Goal: Task Accomplishment & Management: Complete application form

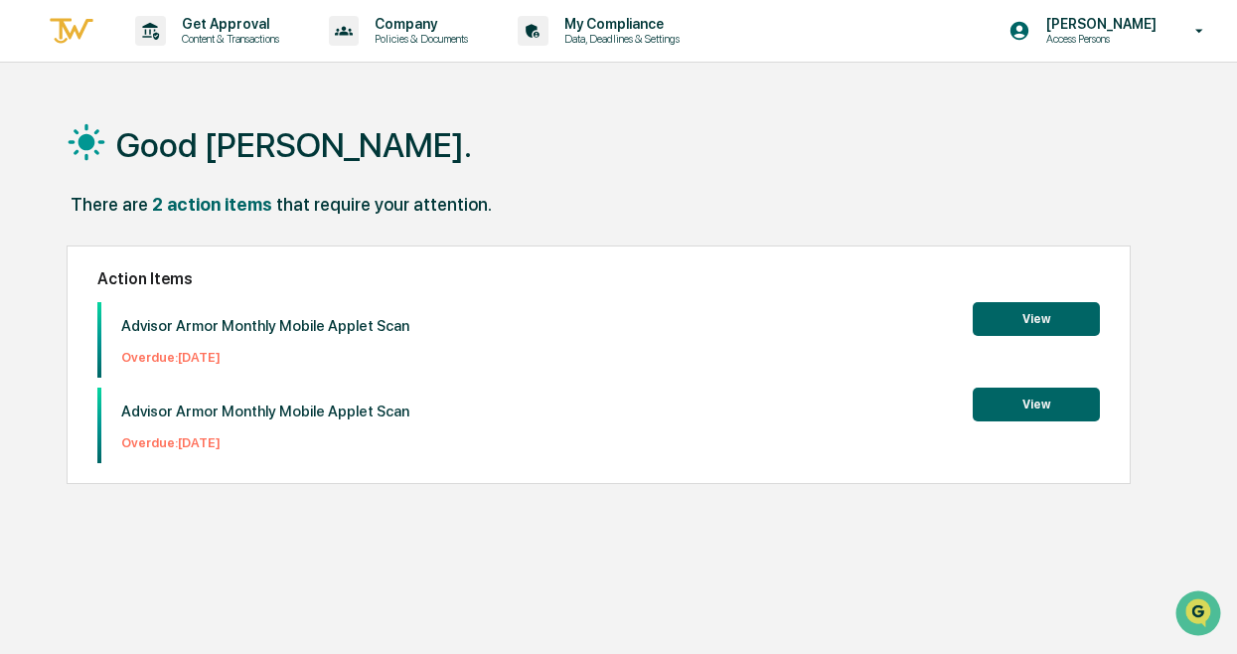
click at [1057, 321] on button "View" at bounding box center [1036, 319] width 127 height 34
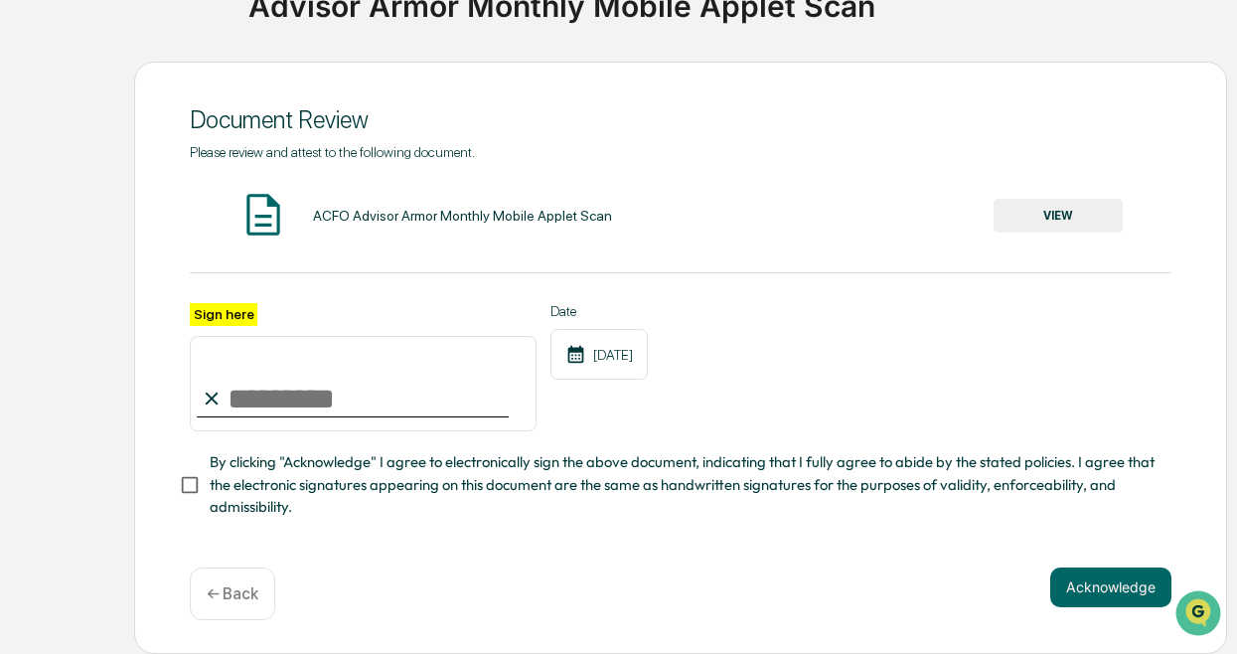
scroll to position [181, 0]
click at [294, 368] on input "Sign here" at bounding box center [363, 383] width 347 height 95
type input "**********"
click at [1163, 588] on button "Acknowledge" at bounding box center [1110, 587] width 121 height 40
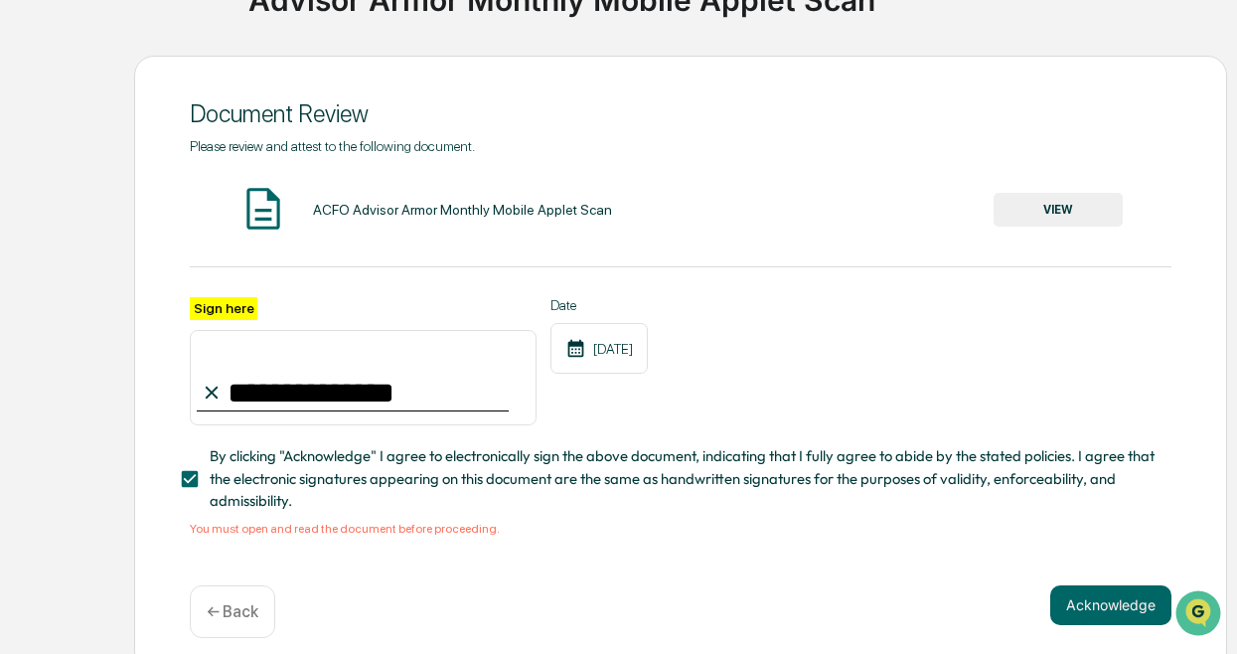
click at [1059, 206] on button "VIEW" at bounding box center [1057, 210] width 129 height 34
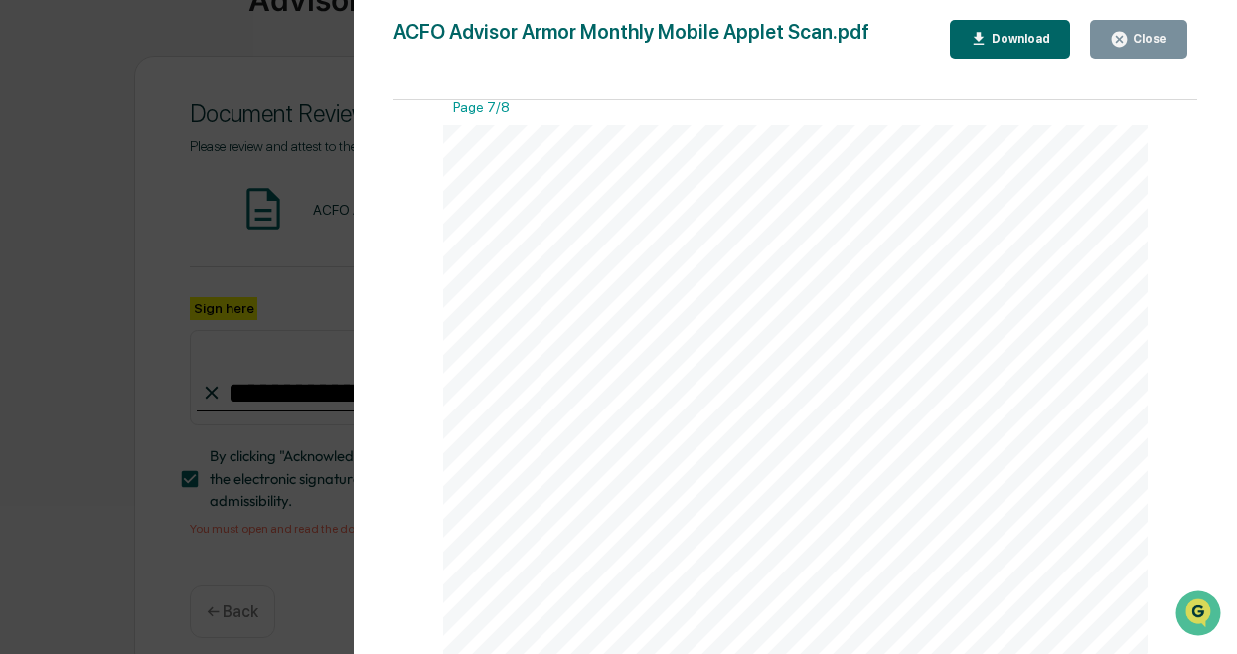
scroll to position [6358, 0]
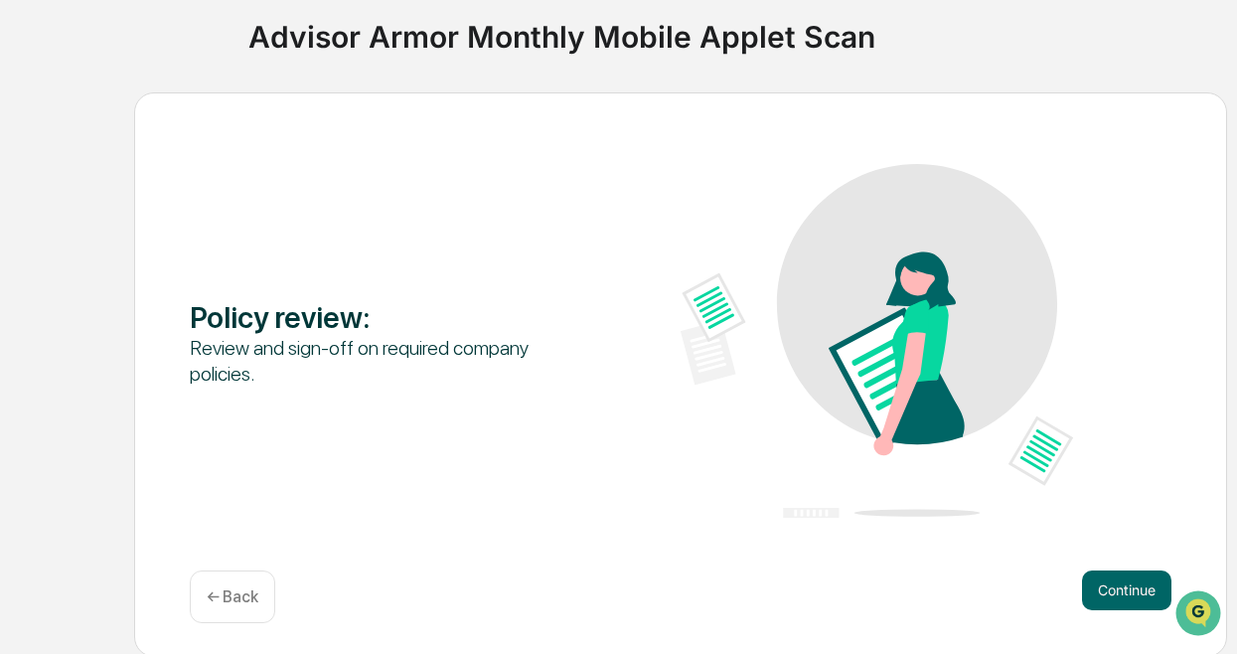
scroll to position [147, 0]
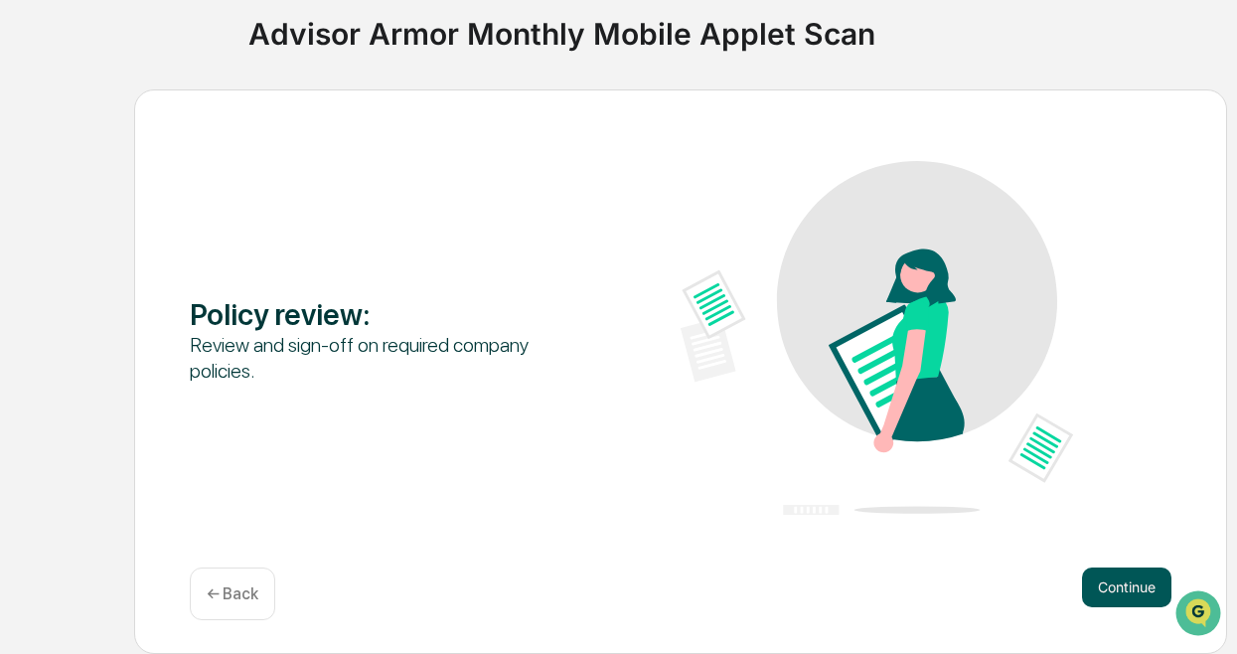
click at [1112, 588] on button "Continue" at bounding box center [1126, 587] width 89 height 40
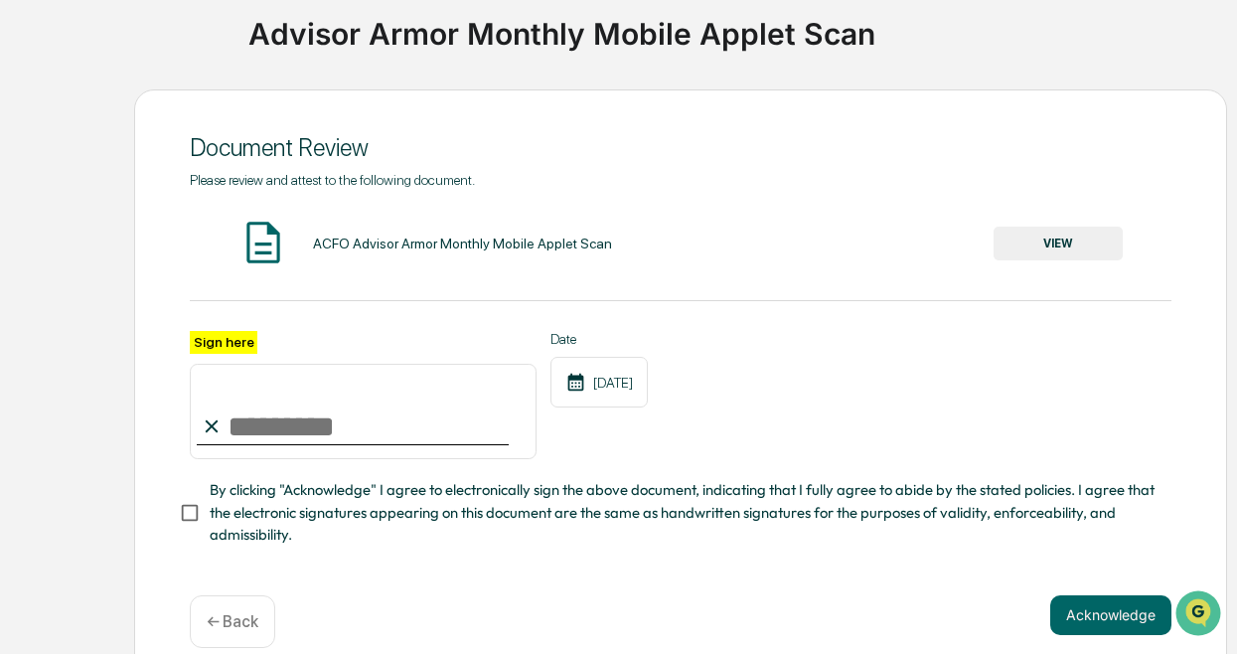
click at [248, 377] on input "Sign here" at bounding box center [363, 411] width 347 height 95
type input "**********"
click at [1134, 630] on button "Acknowledge" at bounding box center [1110, 615] width 121 height 40
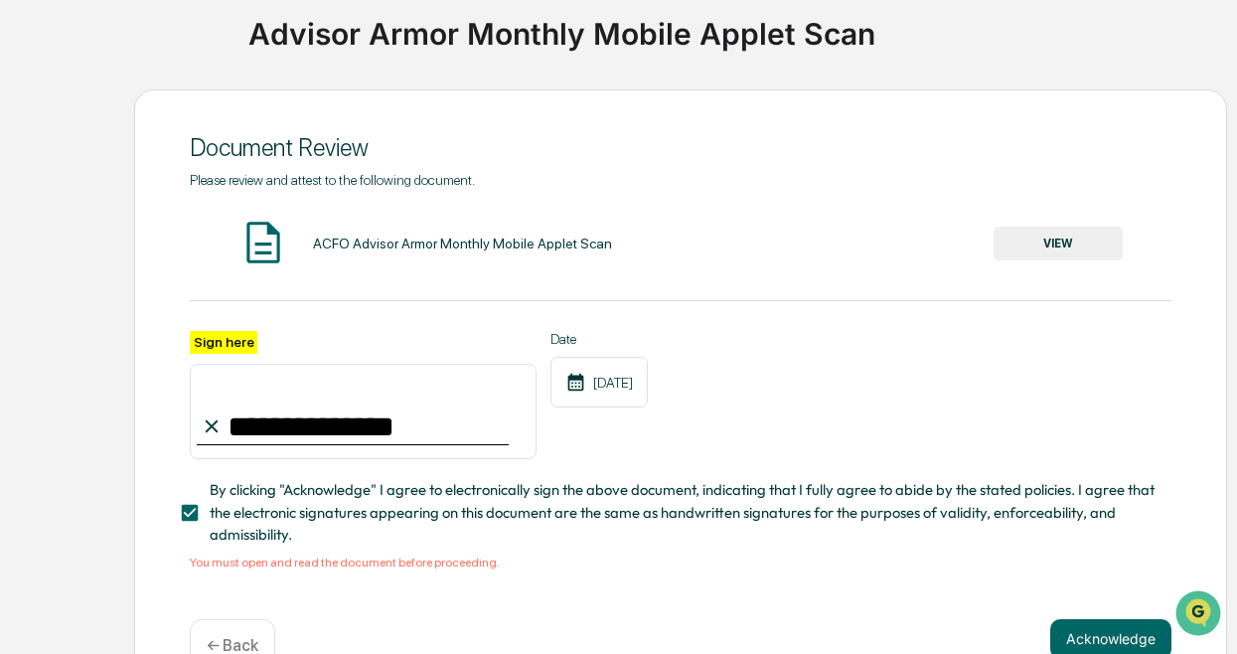
click at [1064, 201] on div "**********" at bounding box center [680, 371] width 981 height 398
click at [1075, 232] on button "VIEW" at bounding box center [1057, 243] width 129 height 34
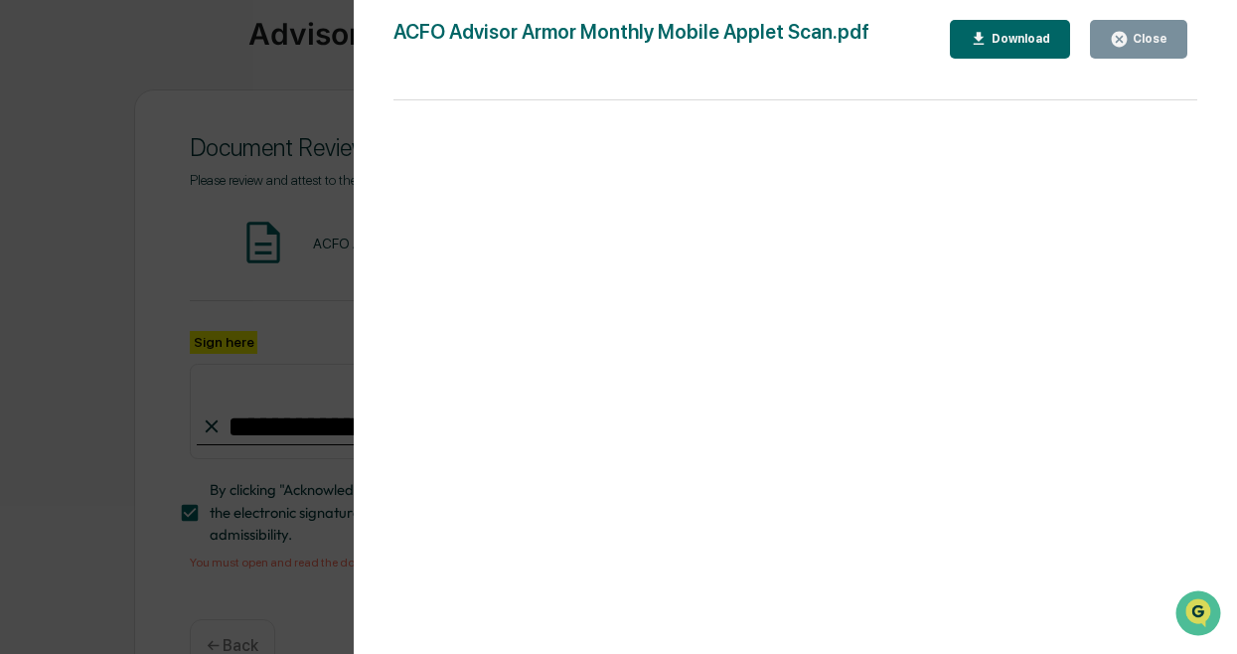
click at [155, 199] on div "Version History 08/19/2025, 04:07 PM Nicky Dieschbourg 12/13/2024, 06:08 PM Car…" at bounding box center [618, 327] width 1237 height 654
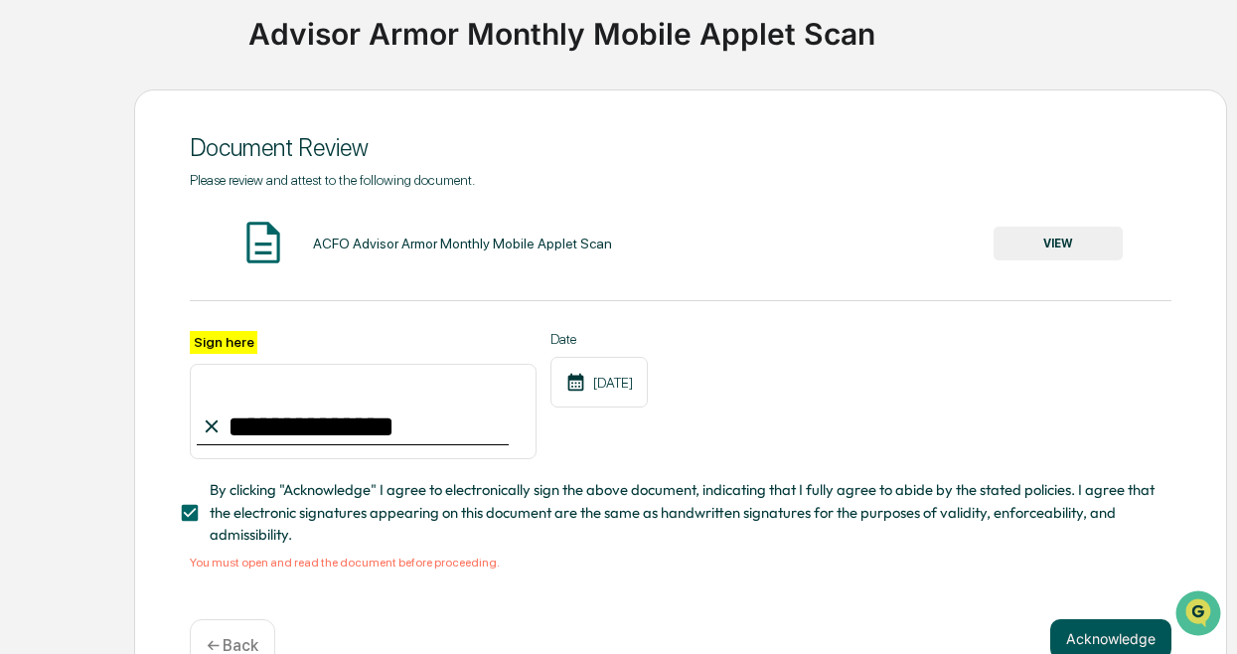
click at [1084, 637] on button "Acknowledge" at bounding box center [1110, 639] width 121 height 40
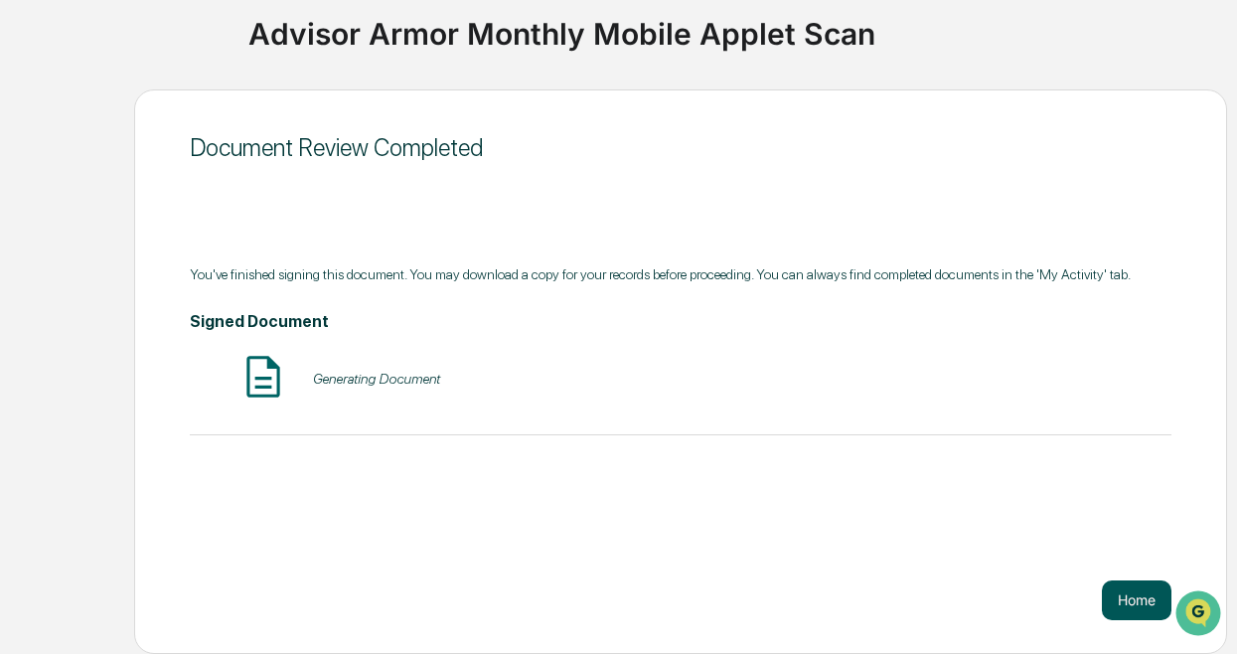
click at [1134, 600] on button "Home" at bounding box center [1137, 600] width 70 height 40
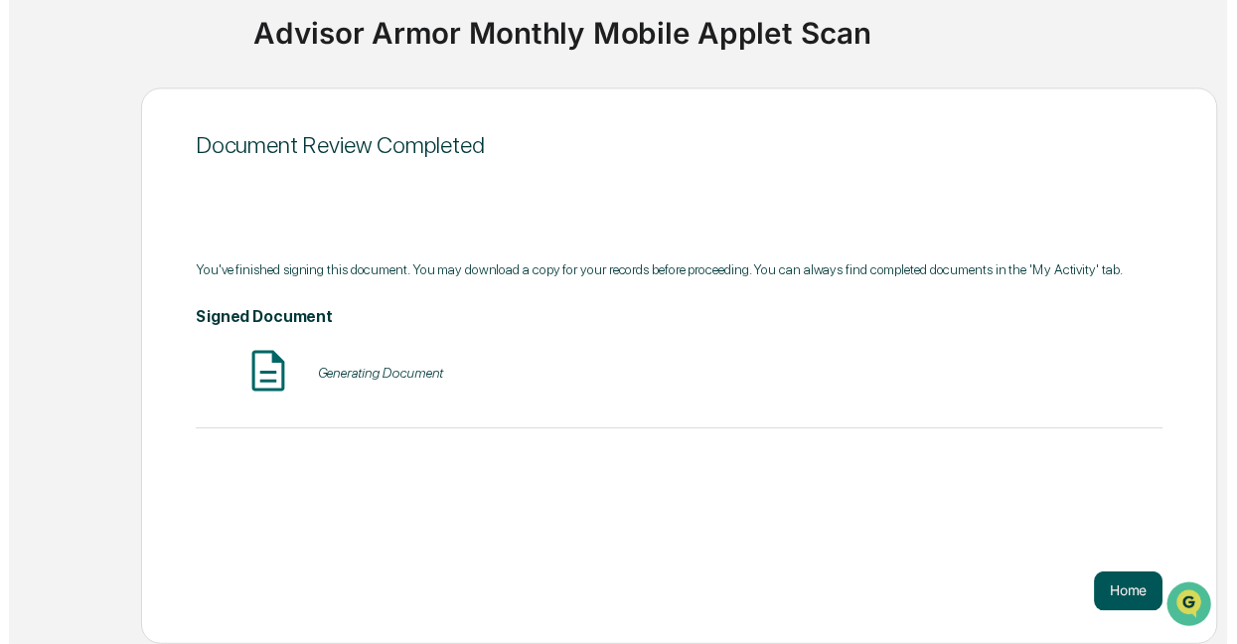
scroll to position [94, 0]
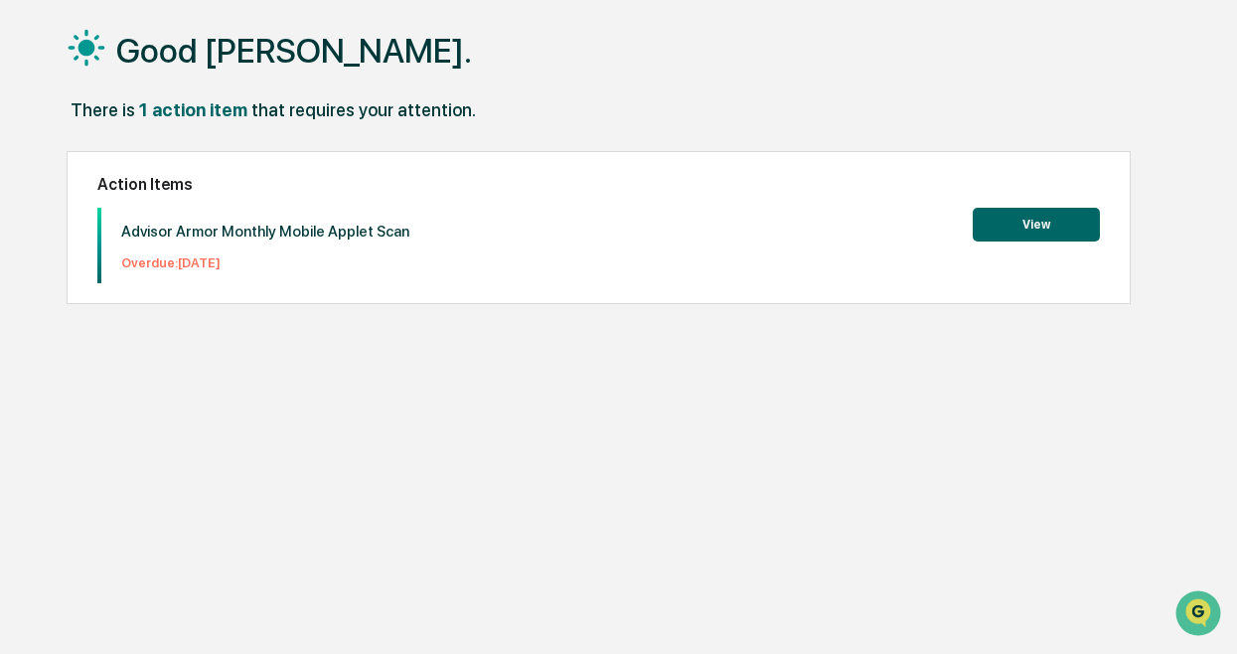
click at [1017, 228] on button "View" at bounding box center [1036, 225] width 127 height 34
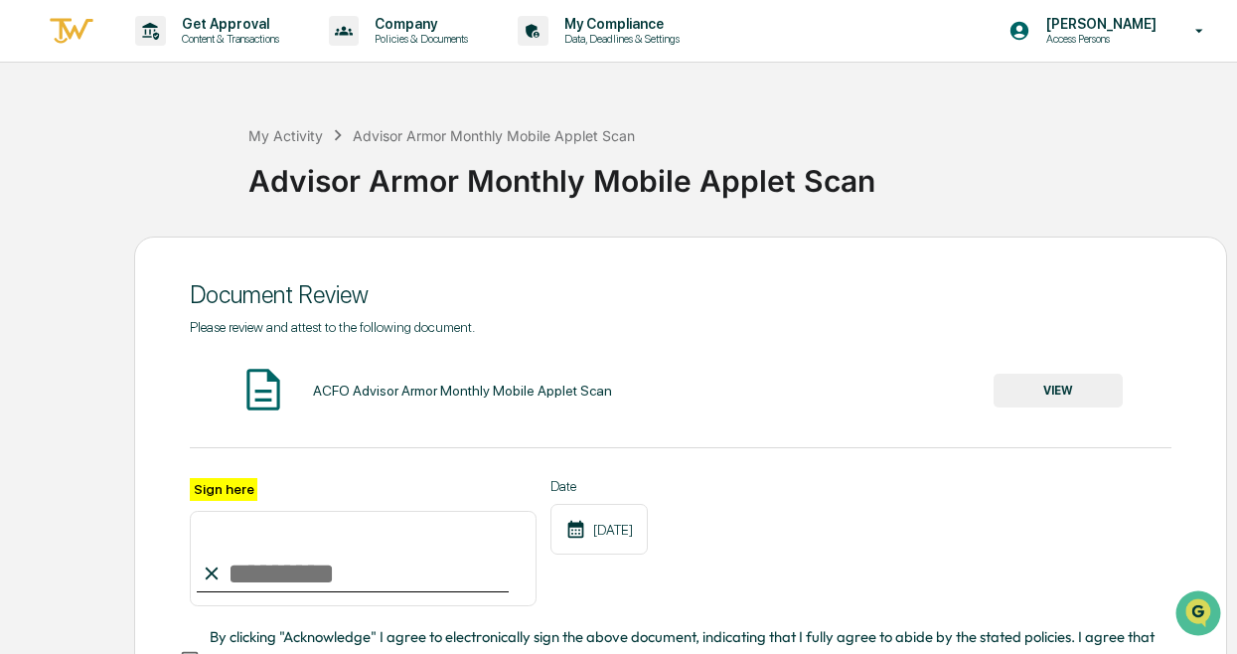
click at [285, 545] on input "Sign here" at bounding box center [363, 558] width 347 height 95
type input "**********"
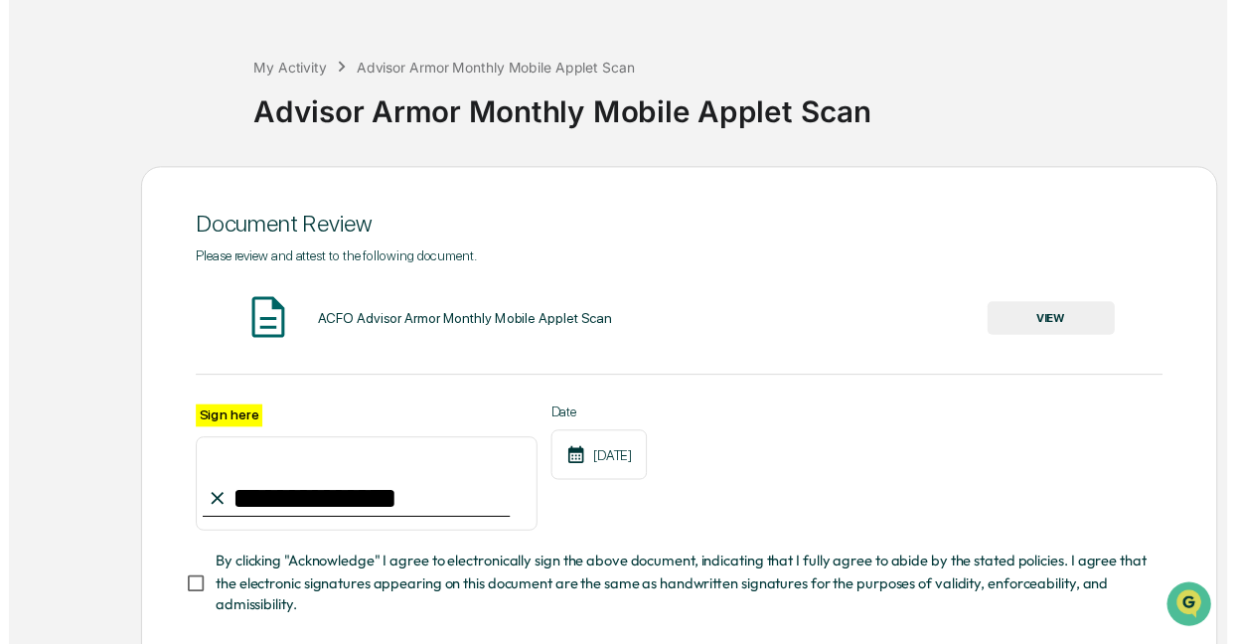
scroll to position [181, 0]
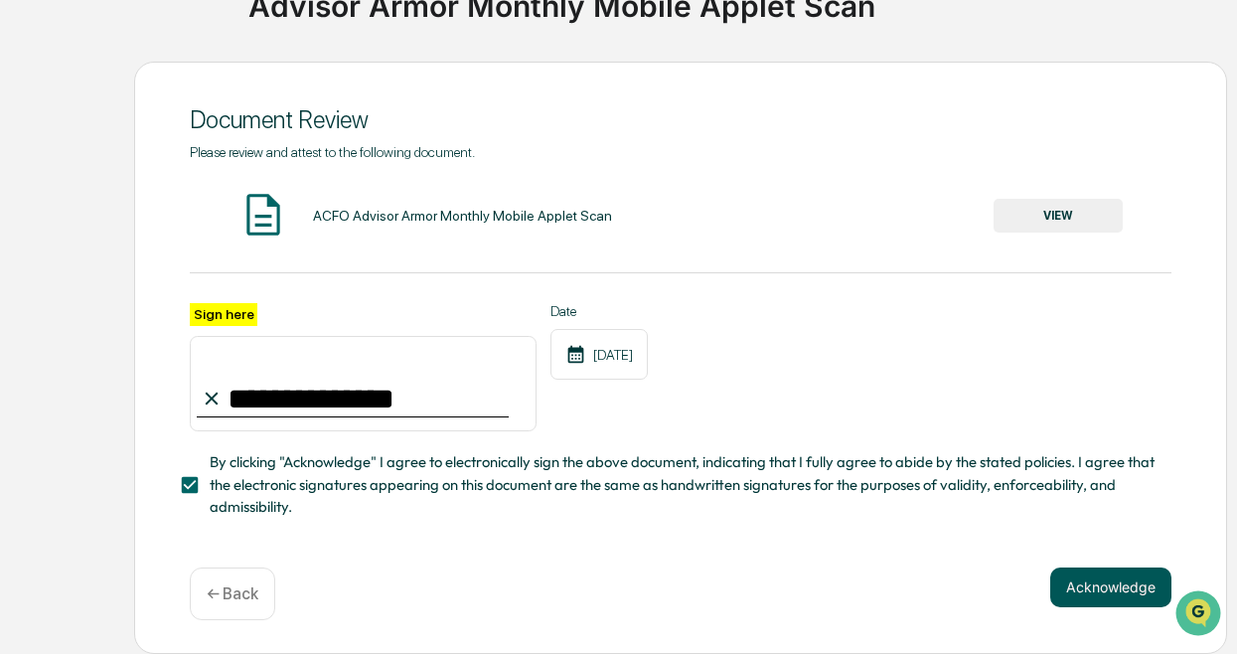
click at [1163, 597] on button "Acknowledge" at bounding box center [1110, 587] width 121 height 40
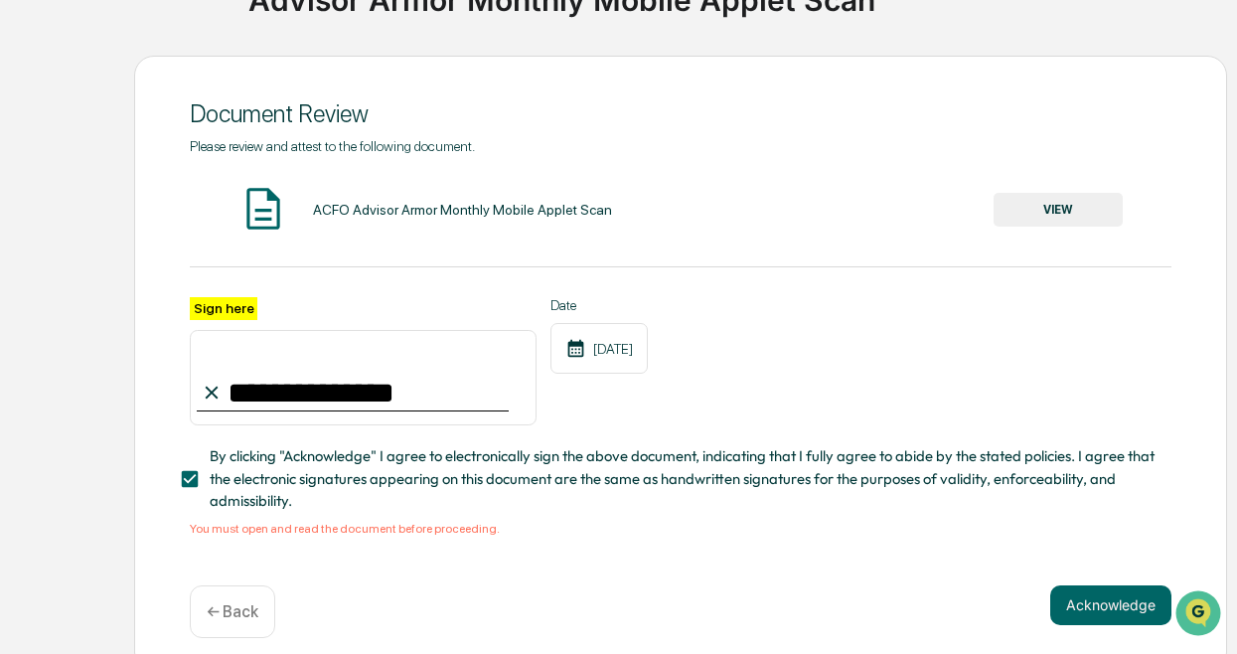
click at [1050, 207] on button "VIEW" at bounding box center [1057, 210] width 129 height 34
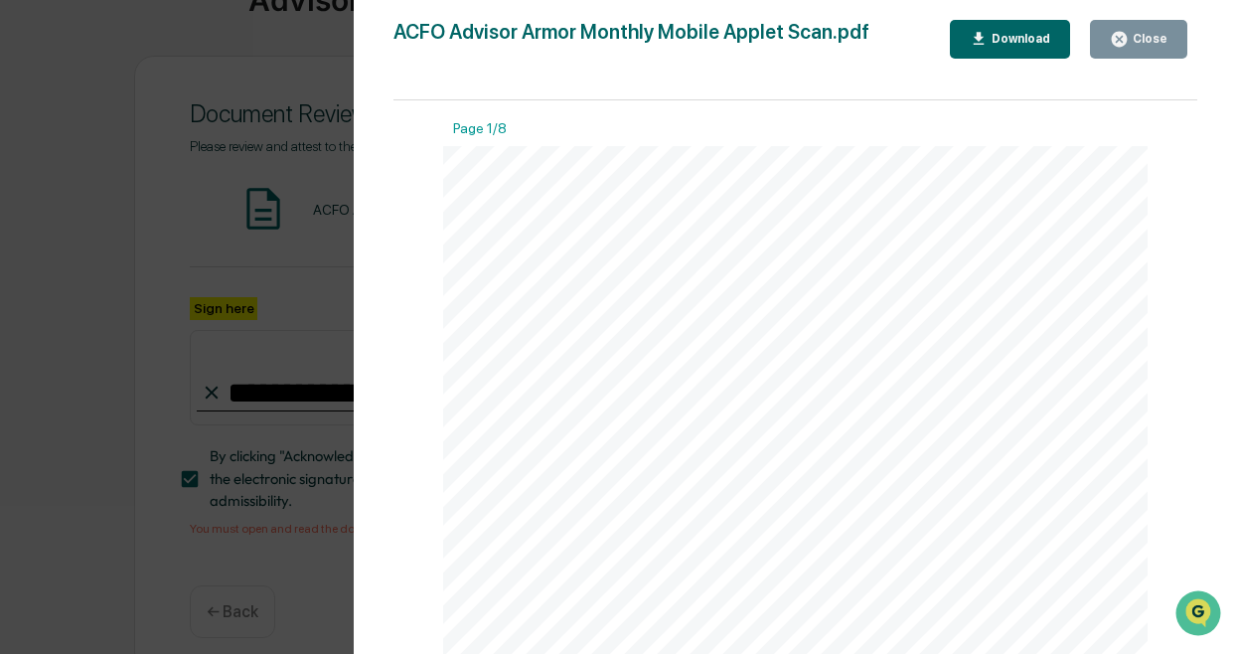
click at [163, 323] on div "Version History 08/19/2025, 04:07 PM Nicky Dieschbourg 12/13/2024, 06:08 PM Car…" at bounding box center [618, 327] width 1237 height 654
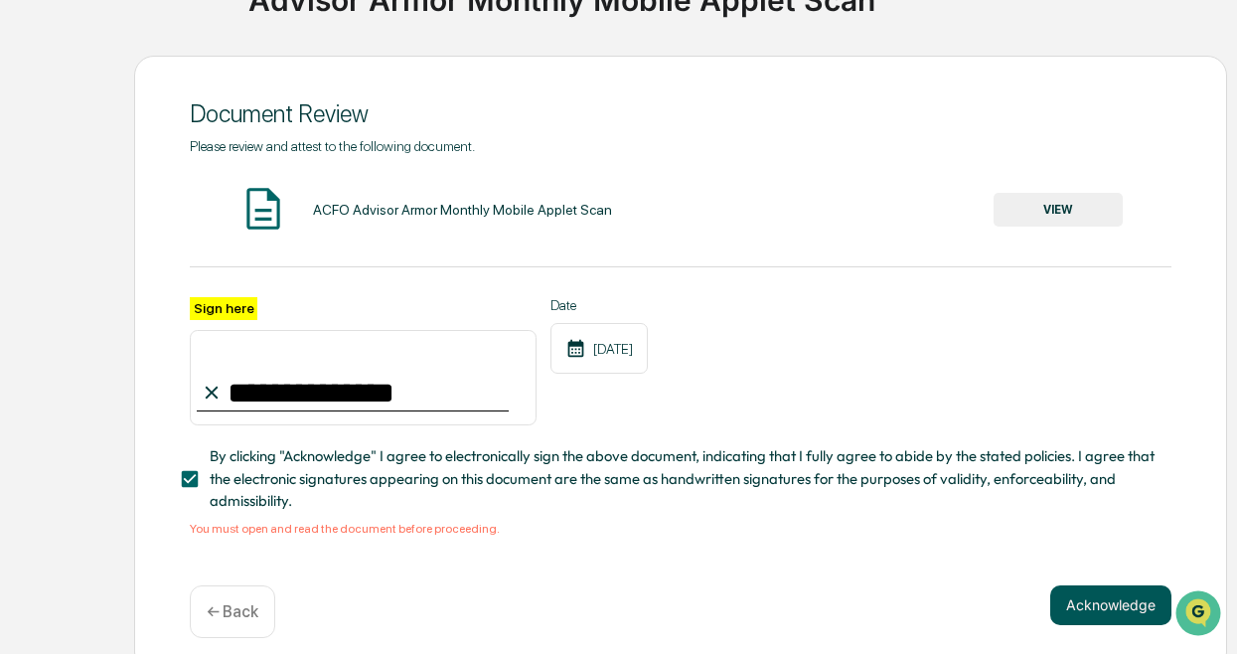
click at [1099, 623] on button "Acknowledge" at bounding box center [1110, 605] width 121 height 40
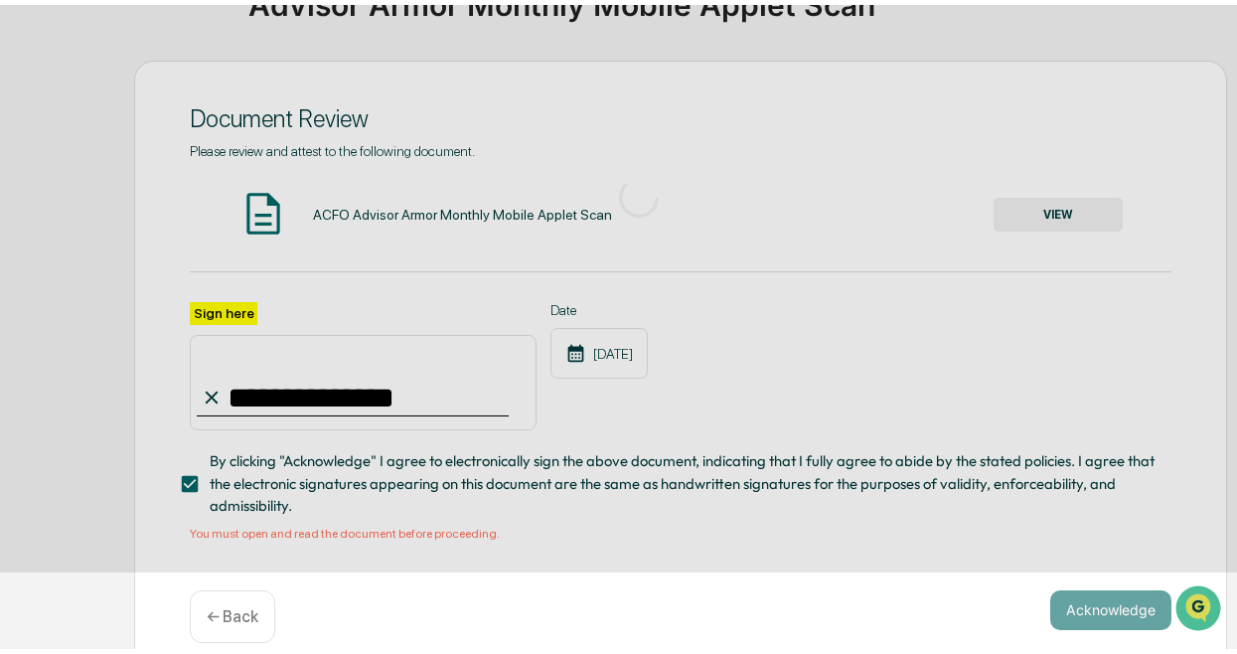
scroll to position [147, 0]
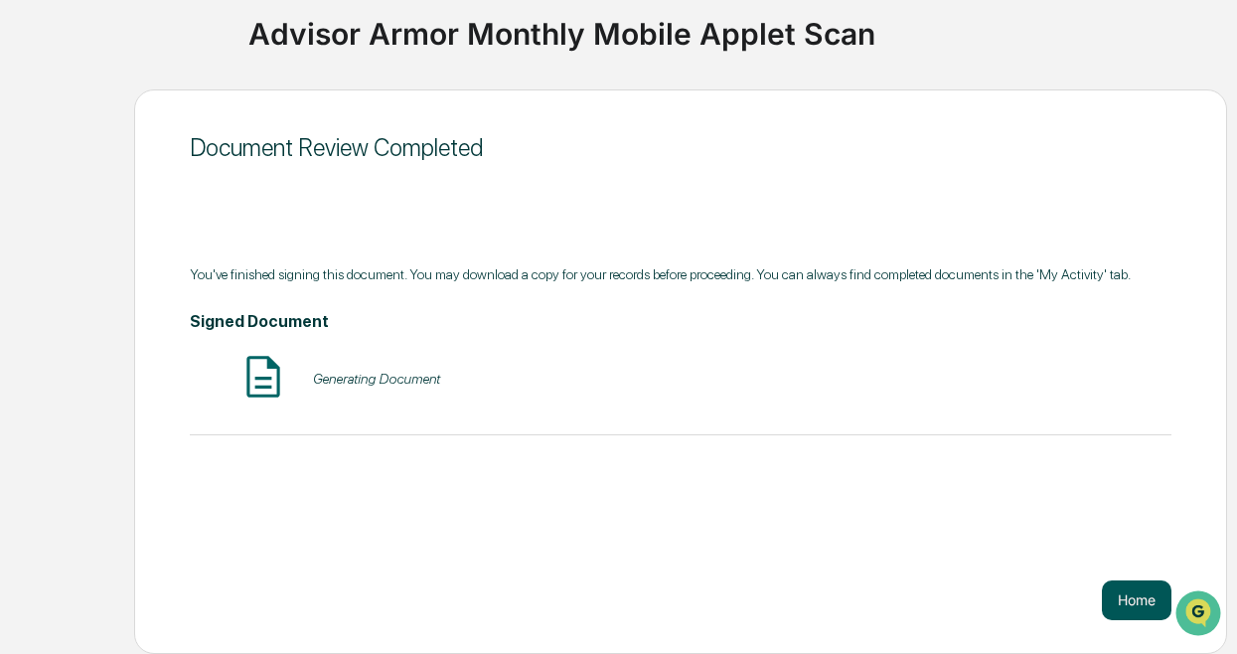
click at [1108, 613] on button "Home" at bounding box center [1137, 600] width 70 height 40
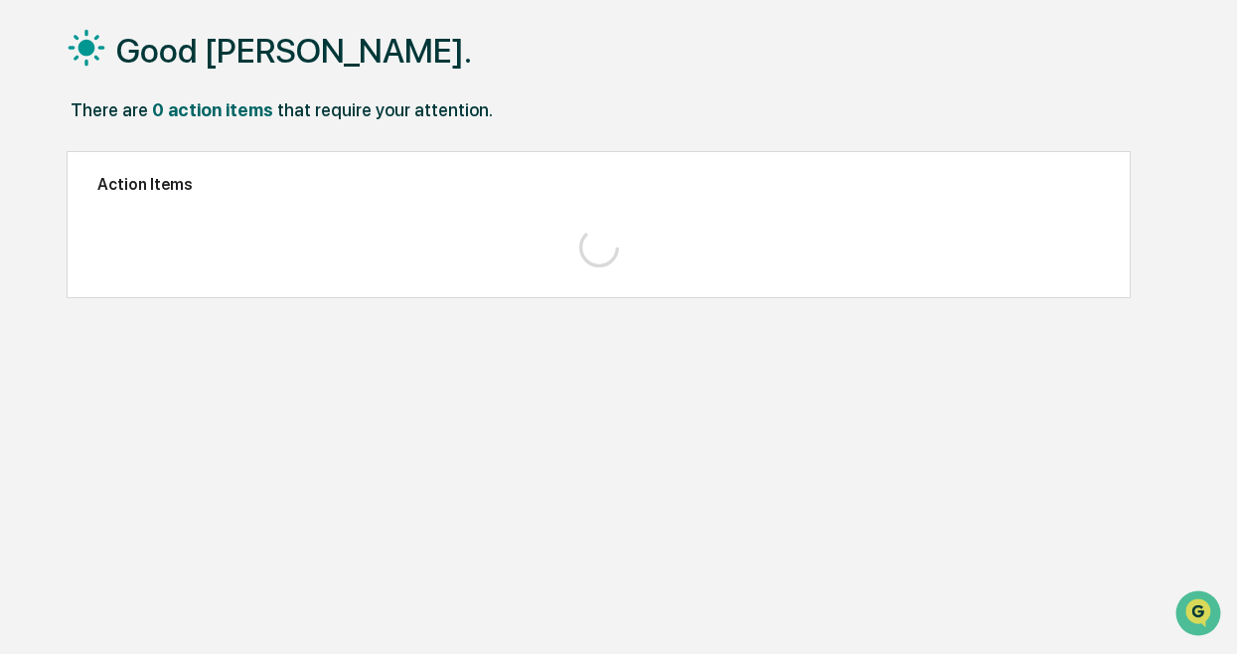
scroll to position [94, 0]
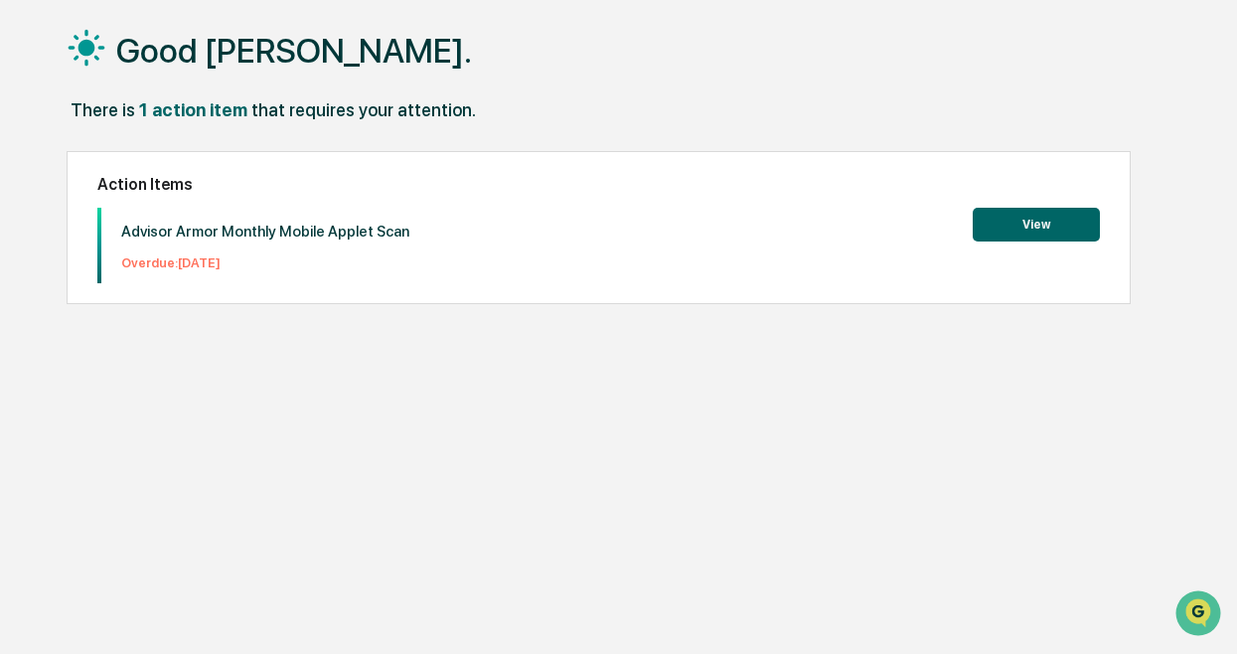
click at [1051, 226] on button "View" at bounding box center [1036, 225] width 127 height 34
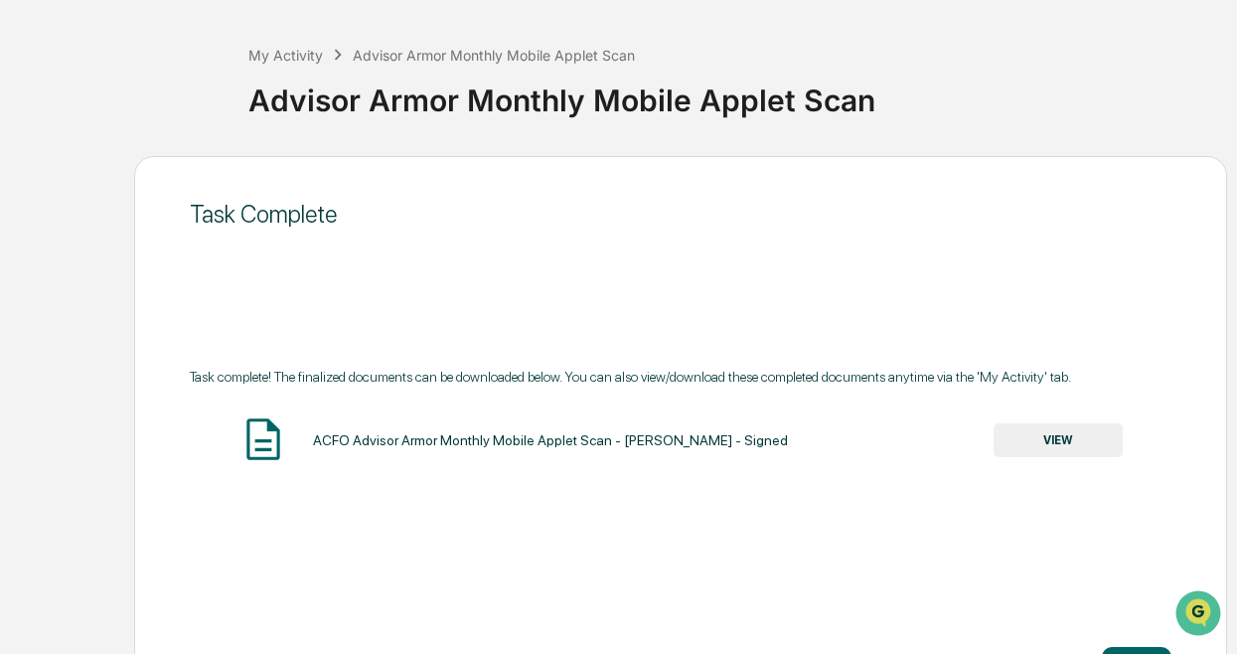
scroll to position [147, 0]
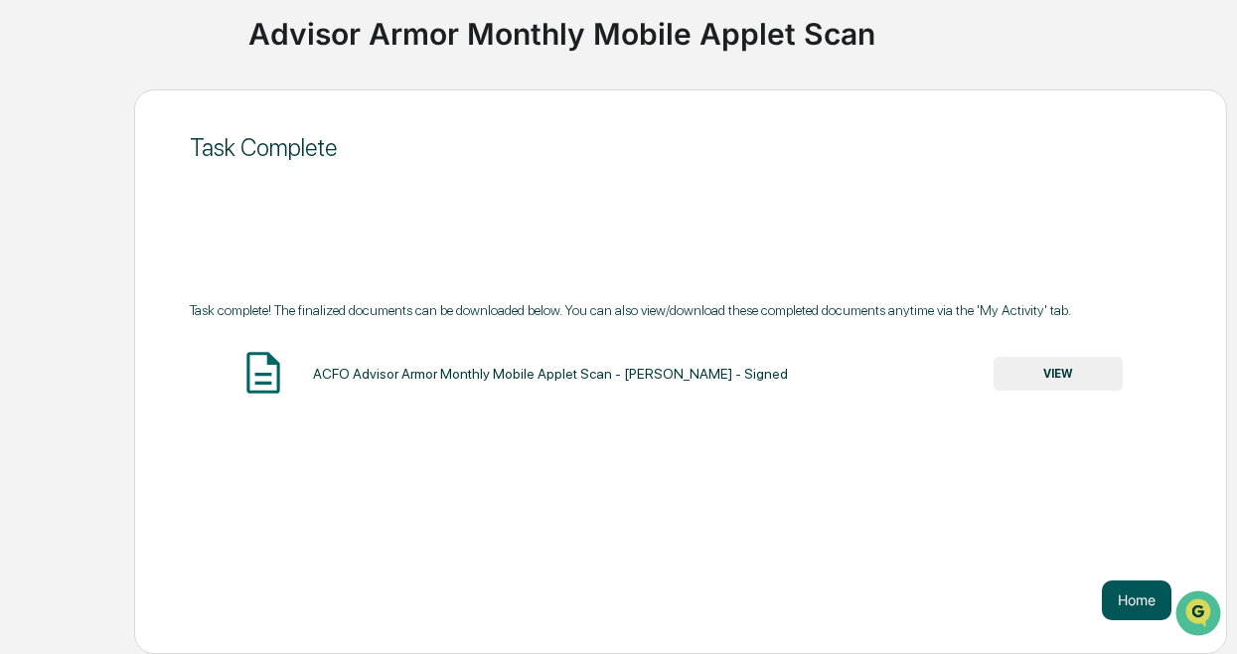
click at [1125, 594] on button "Home" at bounding box center [1137, 600] width 70 height 40
